Goal: Information Seeking & Learning: Learn about a topic

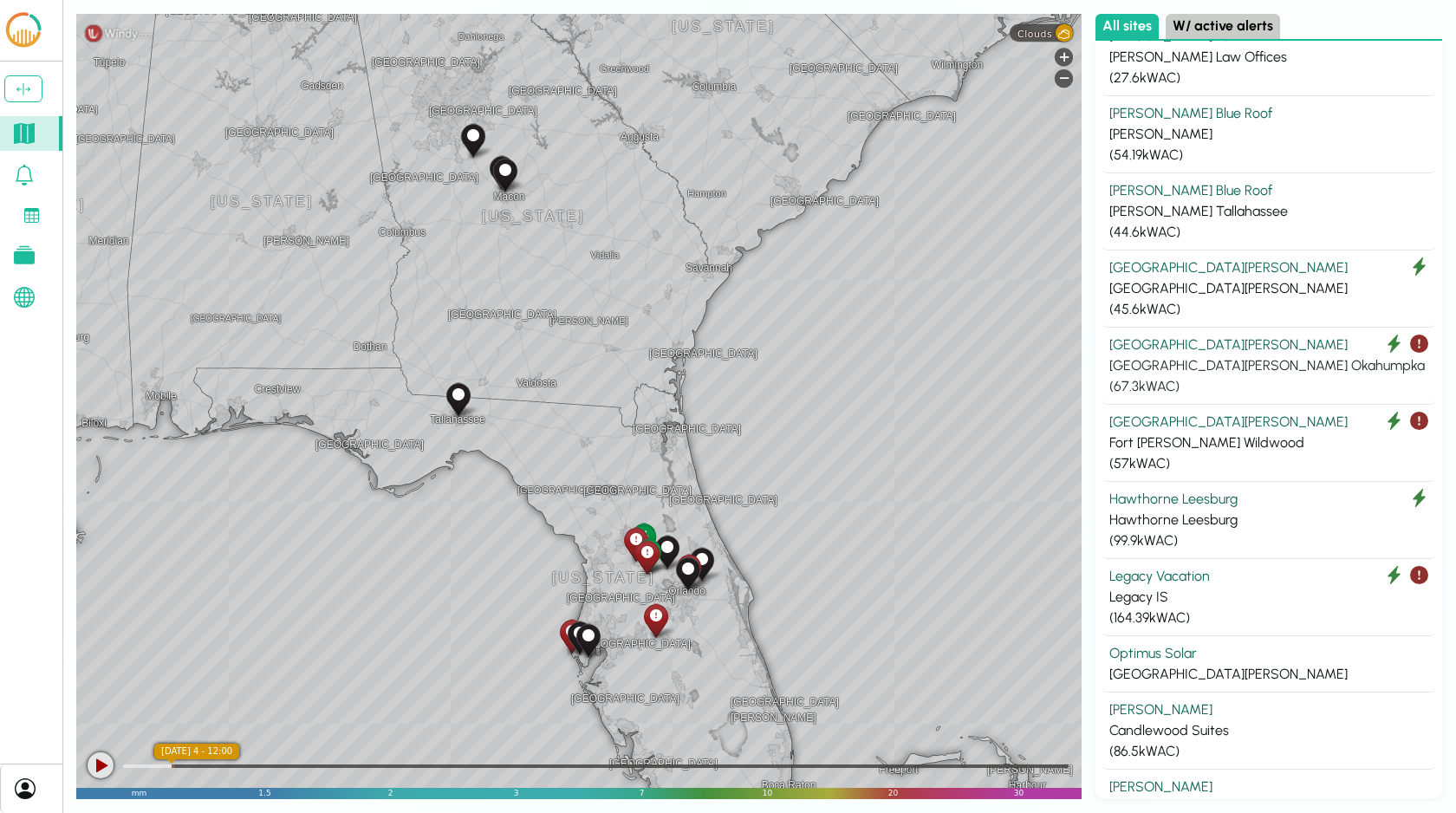
scroll to position [397, 0]
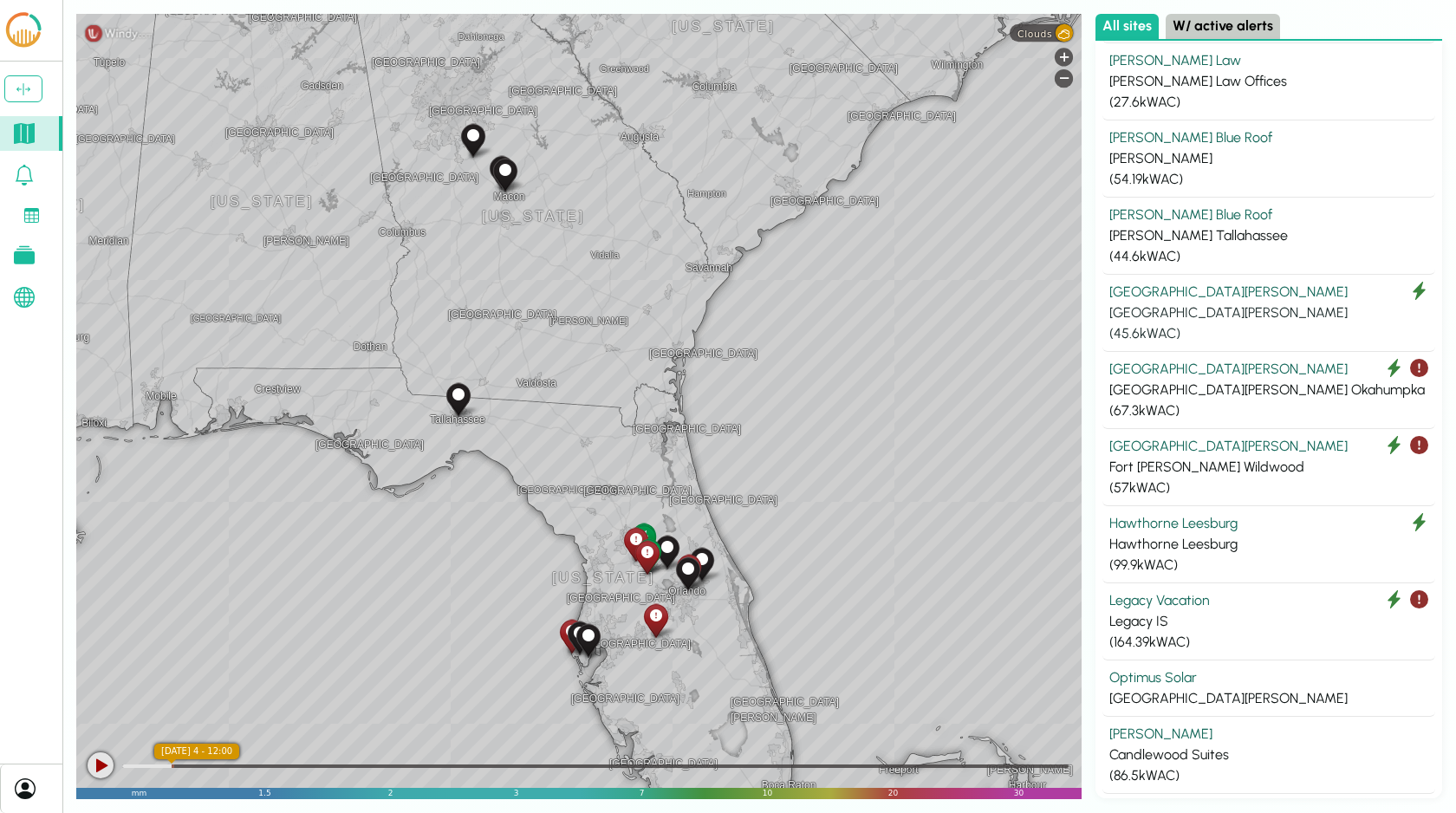
click at [1252, 319] on div "[GEOGRAPHIC_DATA][PERSON_NAME]" at bounding box center [1269, 313] width 319 height 21
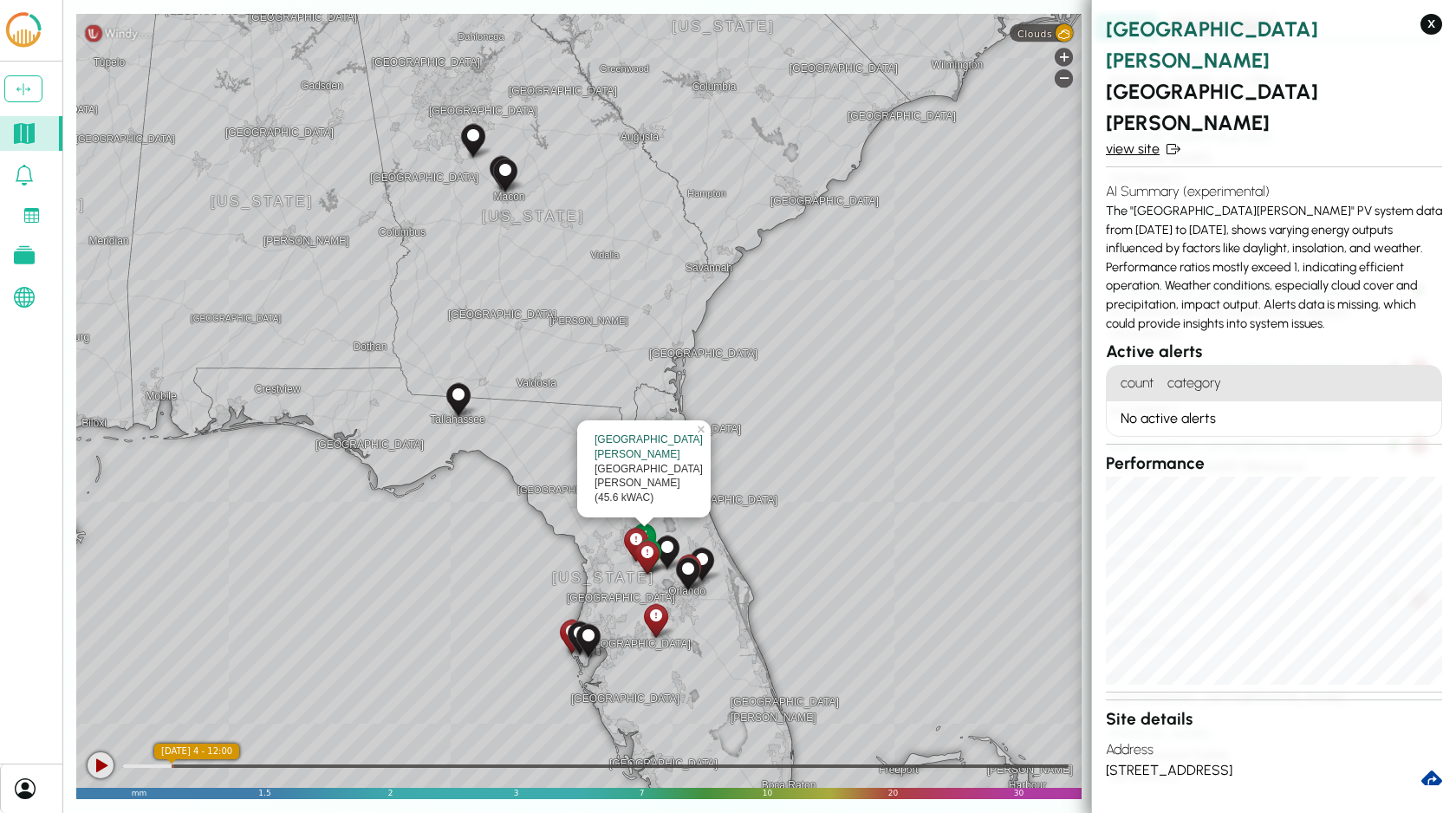
click at [1156, 139] on link "view site" at bounding box center [1274, 149] width 337 height 21
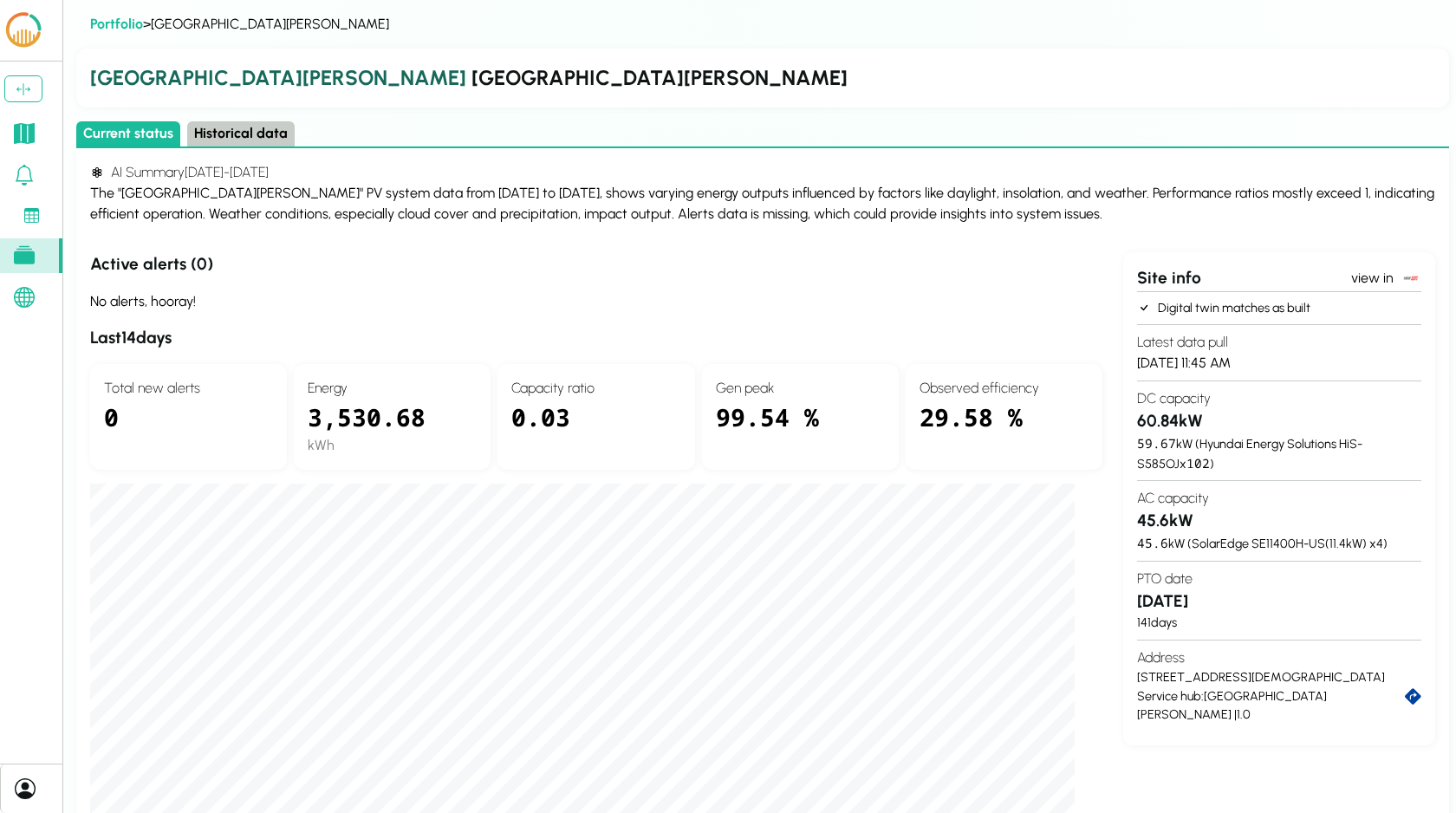
click at [212, 134] on button "Historical data" at bounding box center [241, 134] width 108 height 25
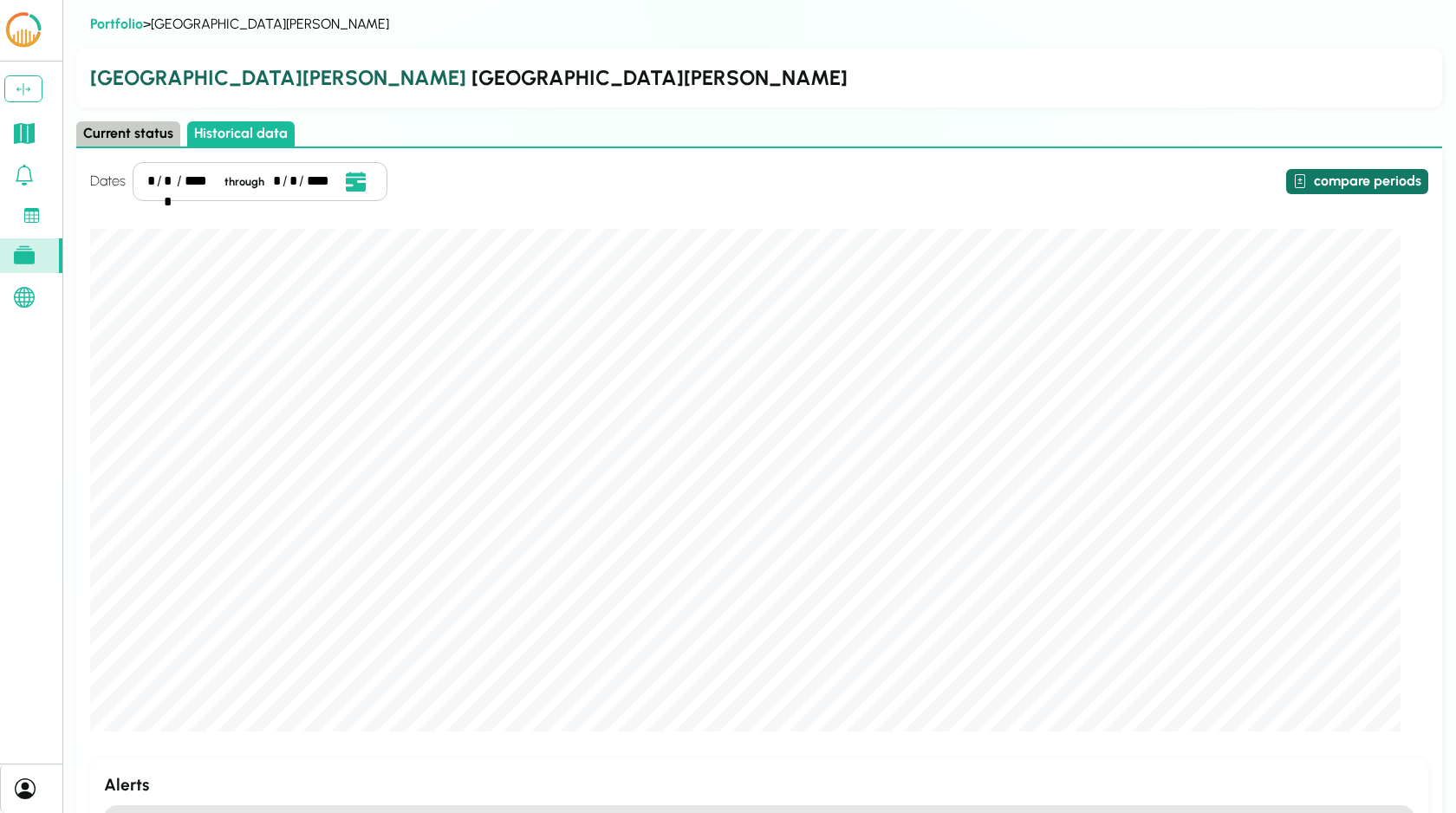
click at [1367, 182] on button "compare periods" at bounding box center [1357, 181] width 142 height 25
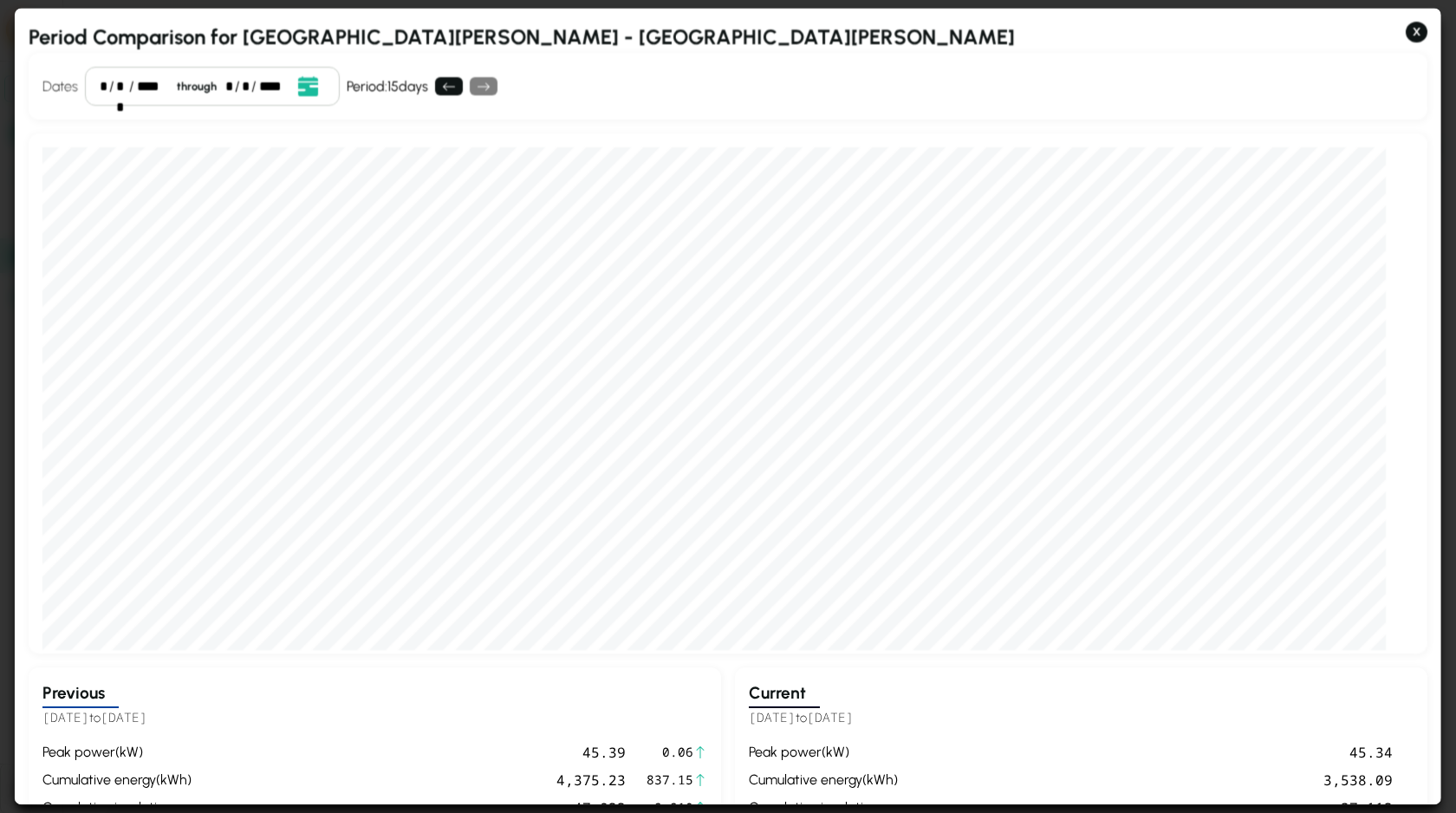
click at [106, 83] on div "*" at bounding box center [103, 87] width 7 height 21
click at [225, 85] on div "*" at bounding box center [228, 87] width 7 height 21
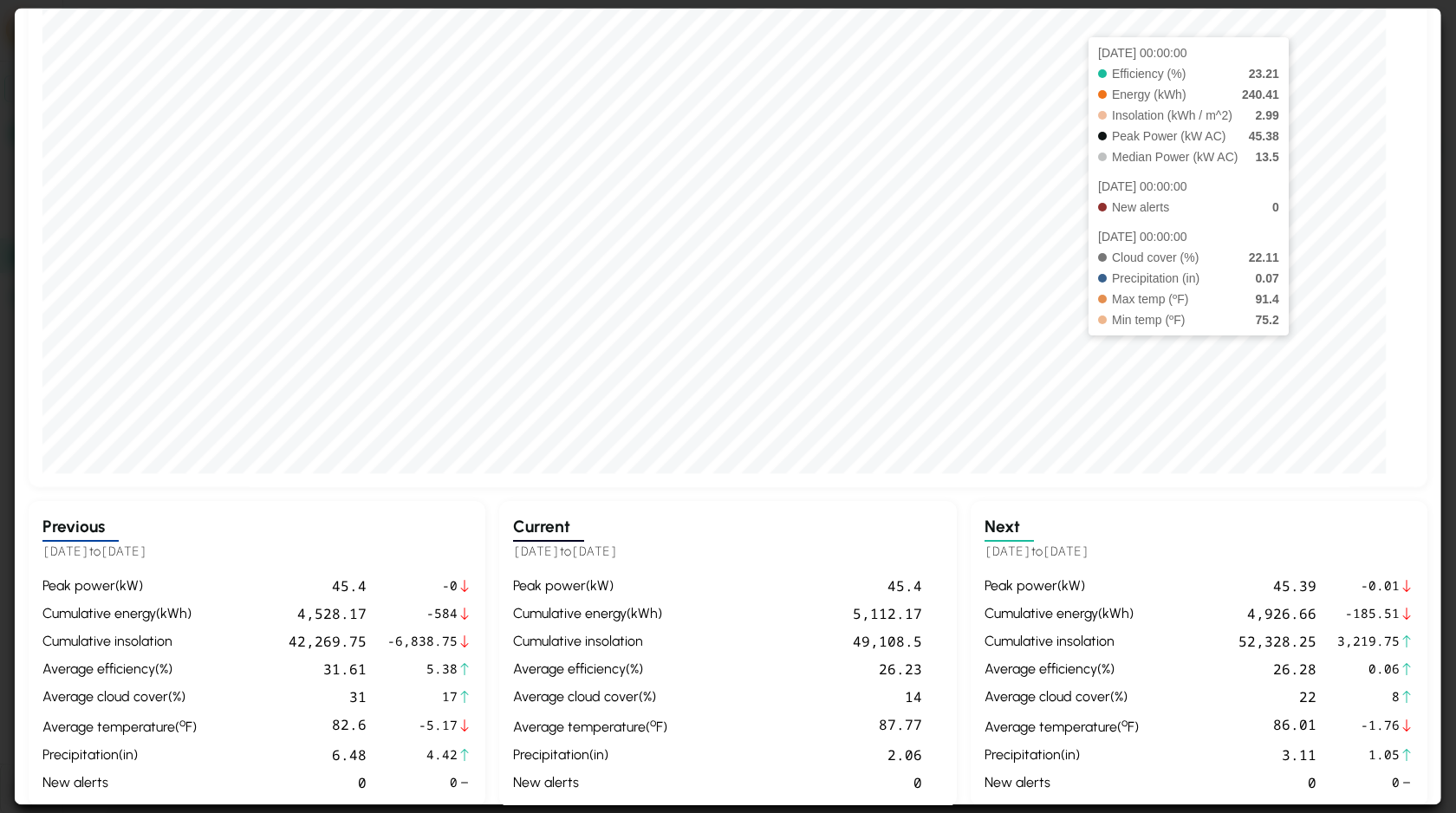
scroll to position [183, 0]
